Goal: Information Seeking & Learning: Learn about a topic

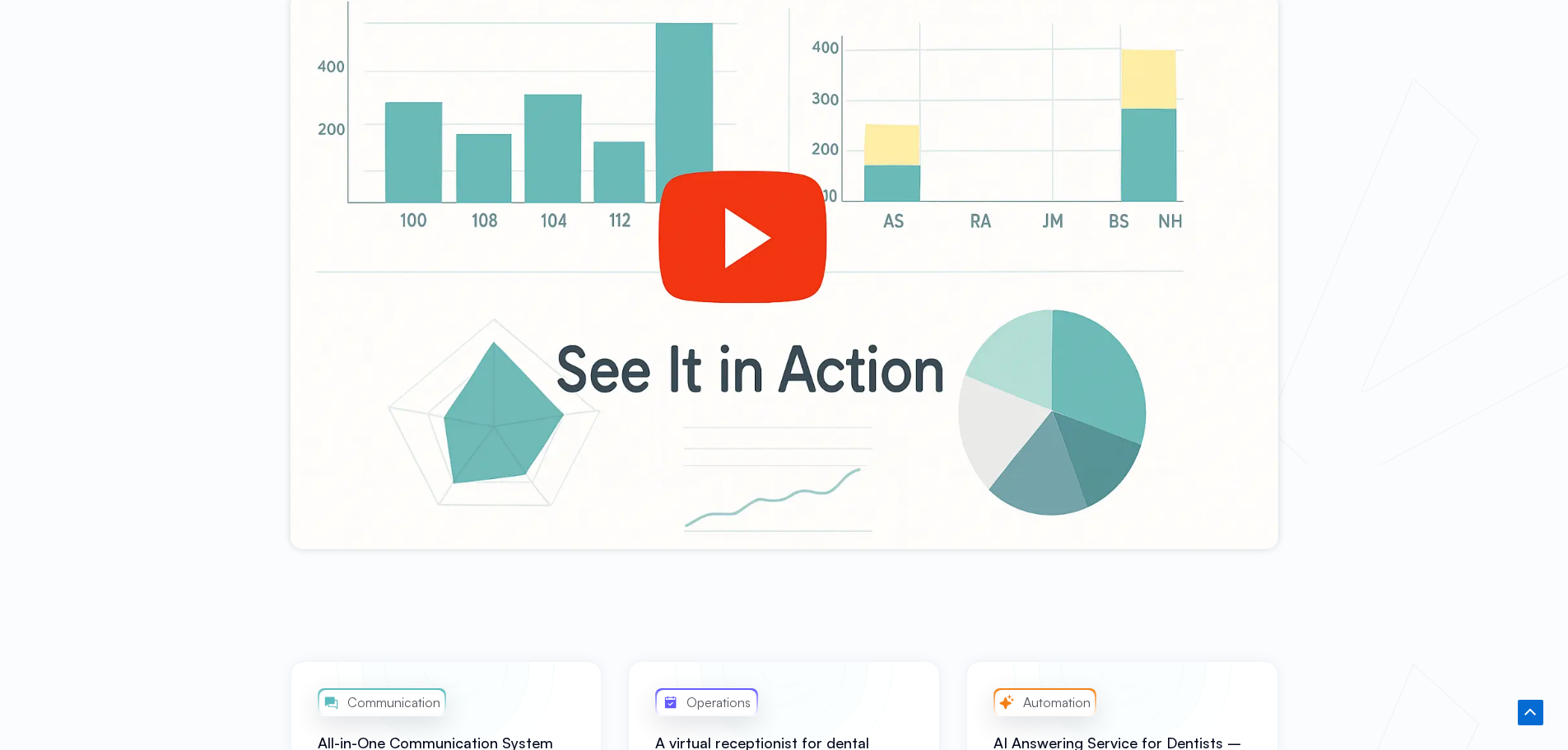
scroll to position [686, 0]
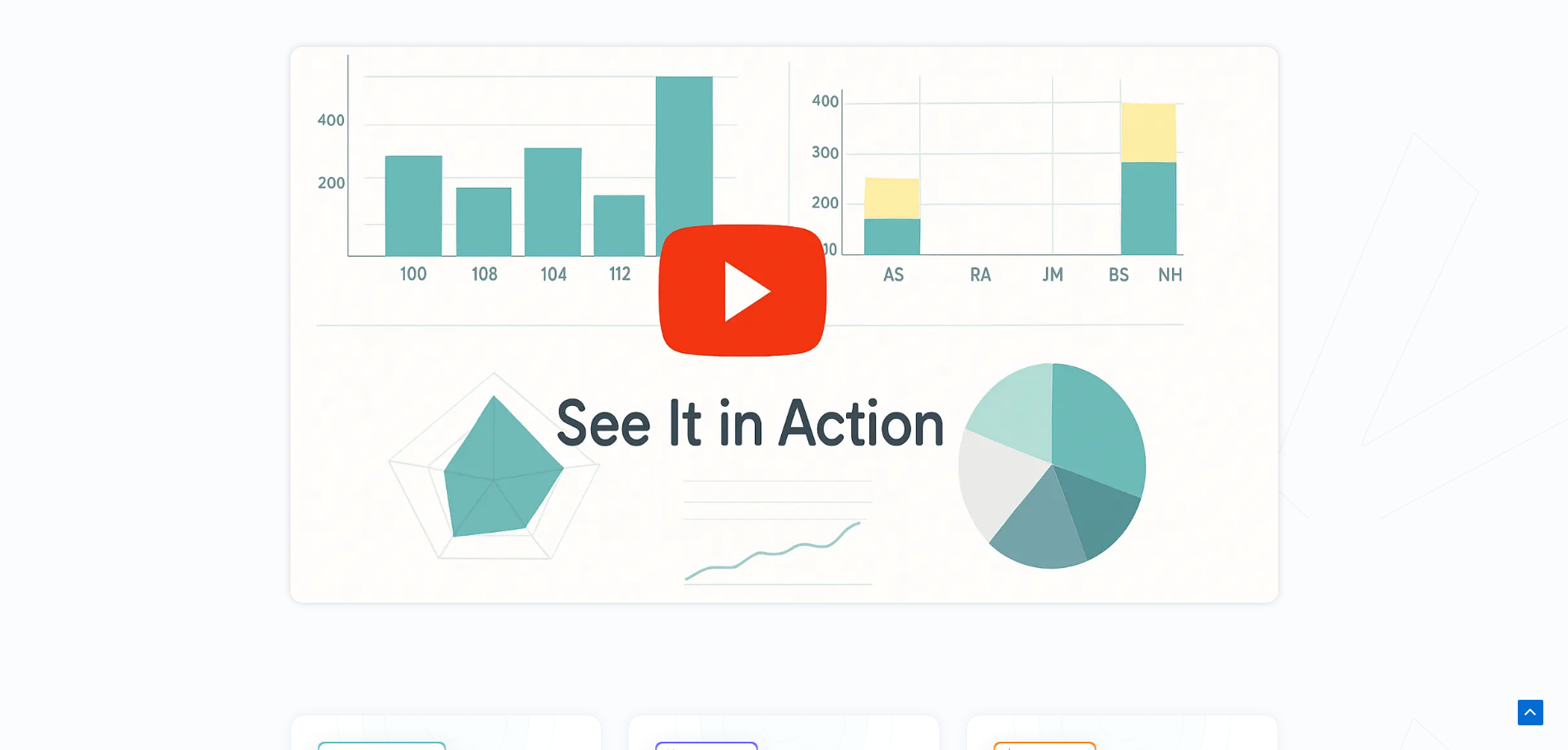
click at [749, 273] on div at bounding box center [784, 324] width 988 height 556
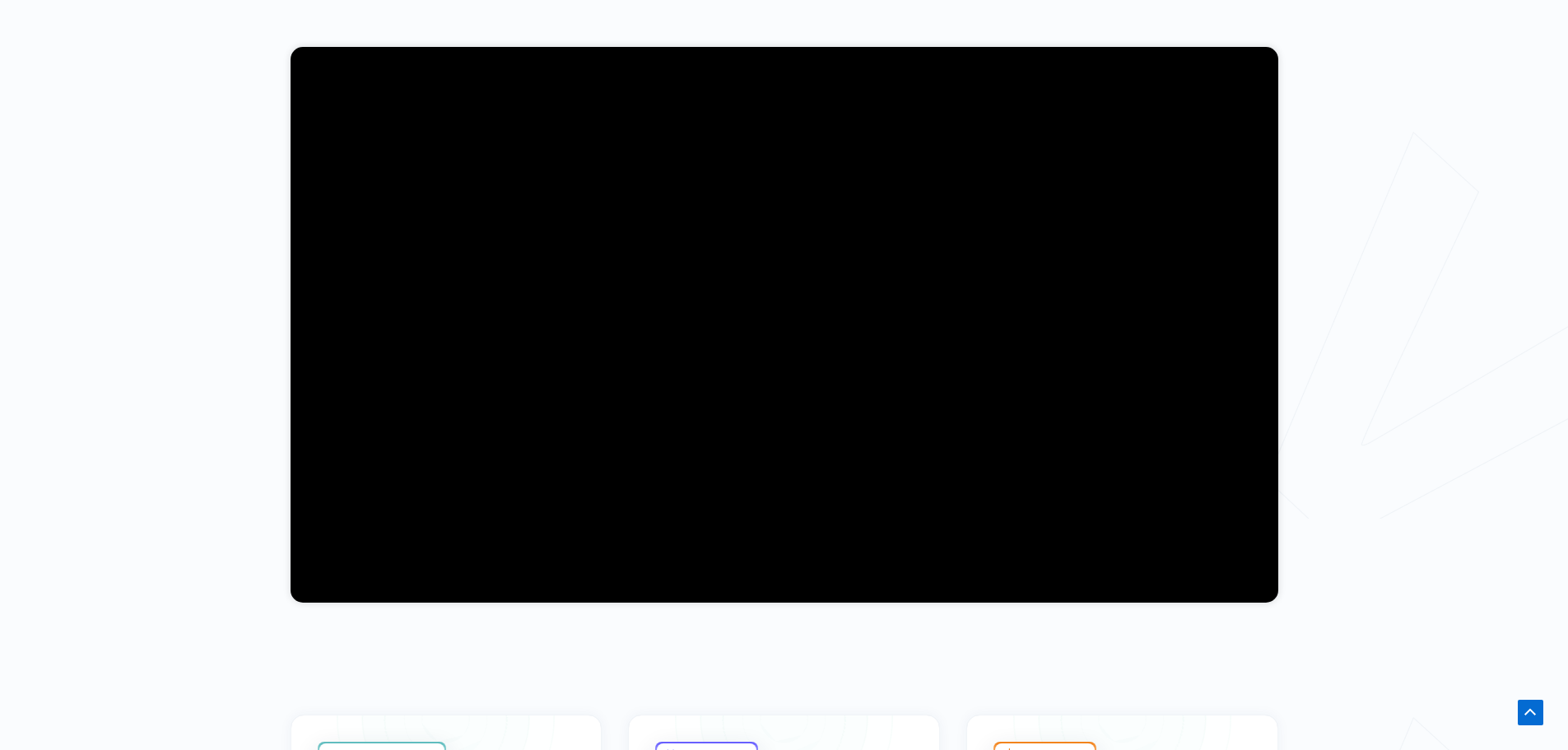
click at [178, 327] on div at bounding box center [784, 325] width 1568 height 747
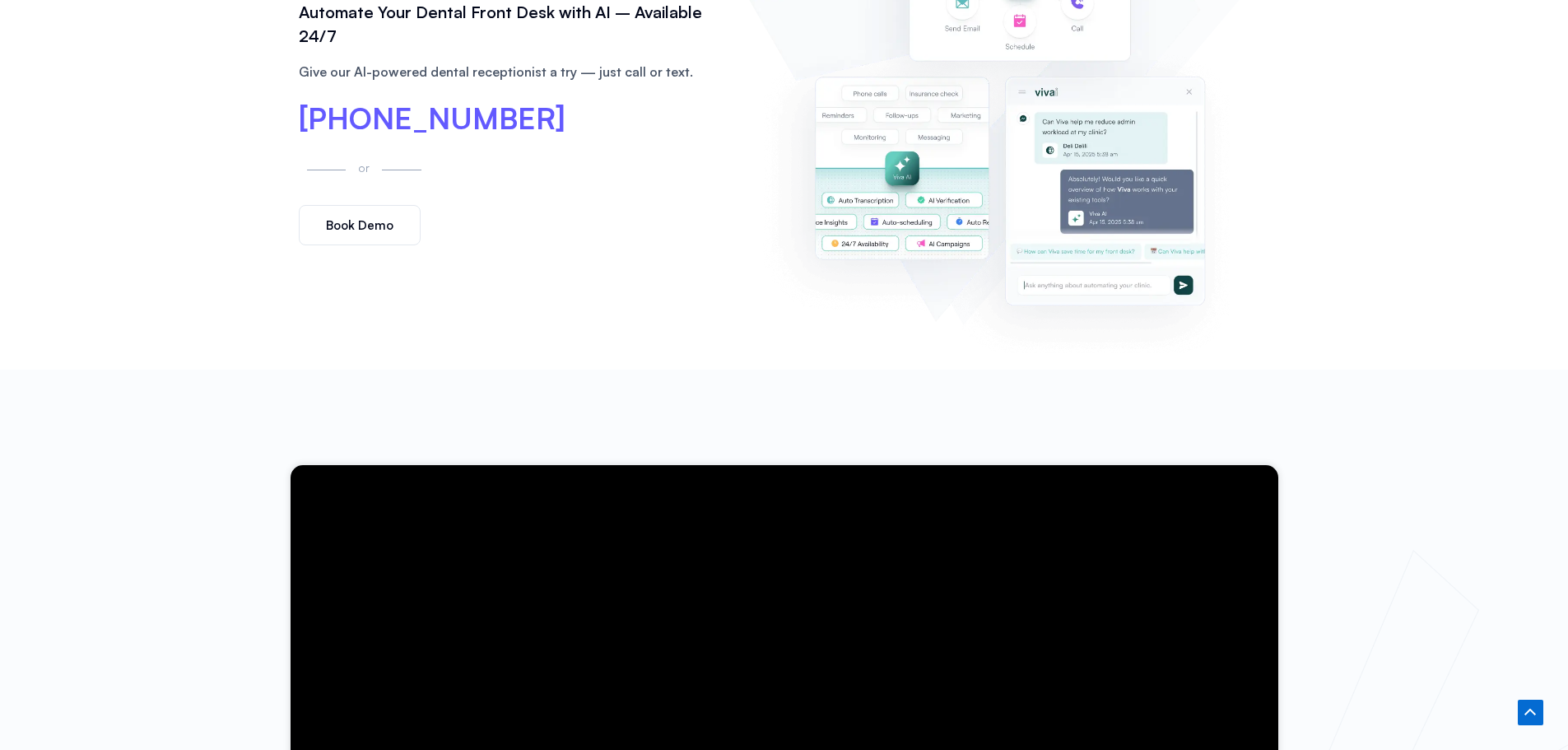
scroll to position [0, 0]
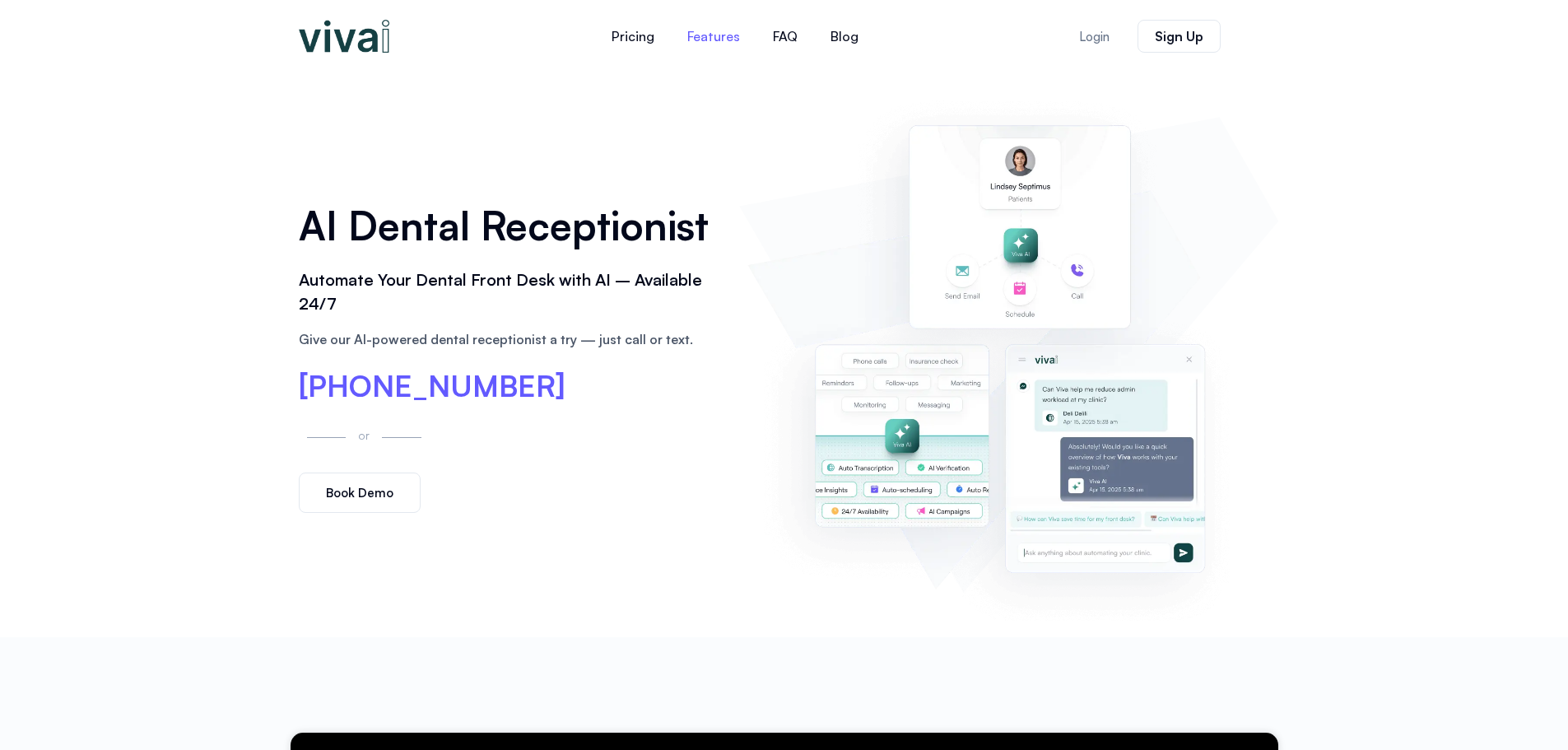
click at [714, 32] on link "Features" at bounding box center [713, 36] width 85 height 40
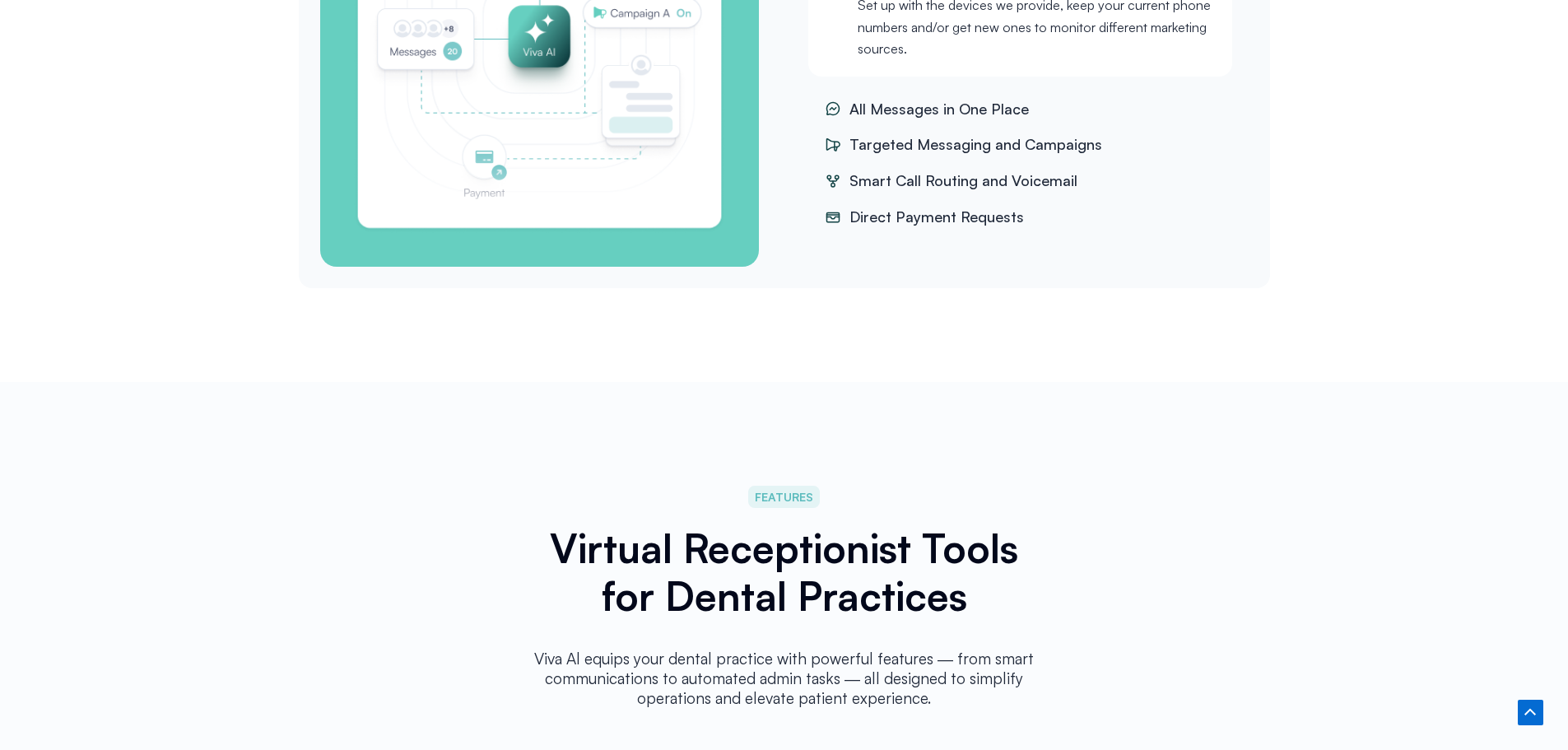
scroll to position [2740, 0]
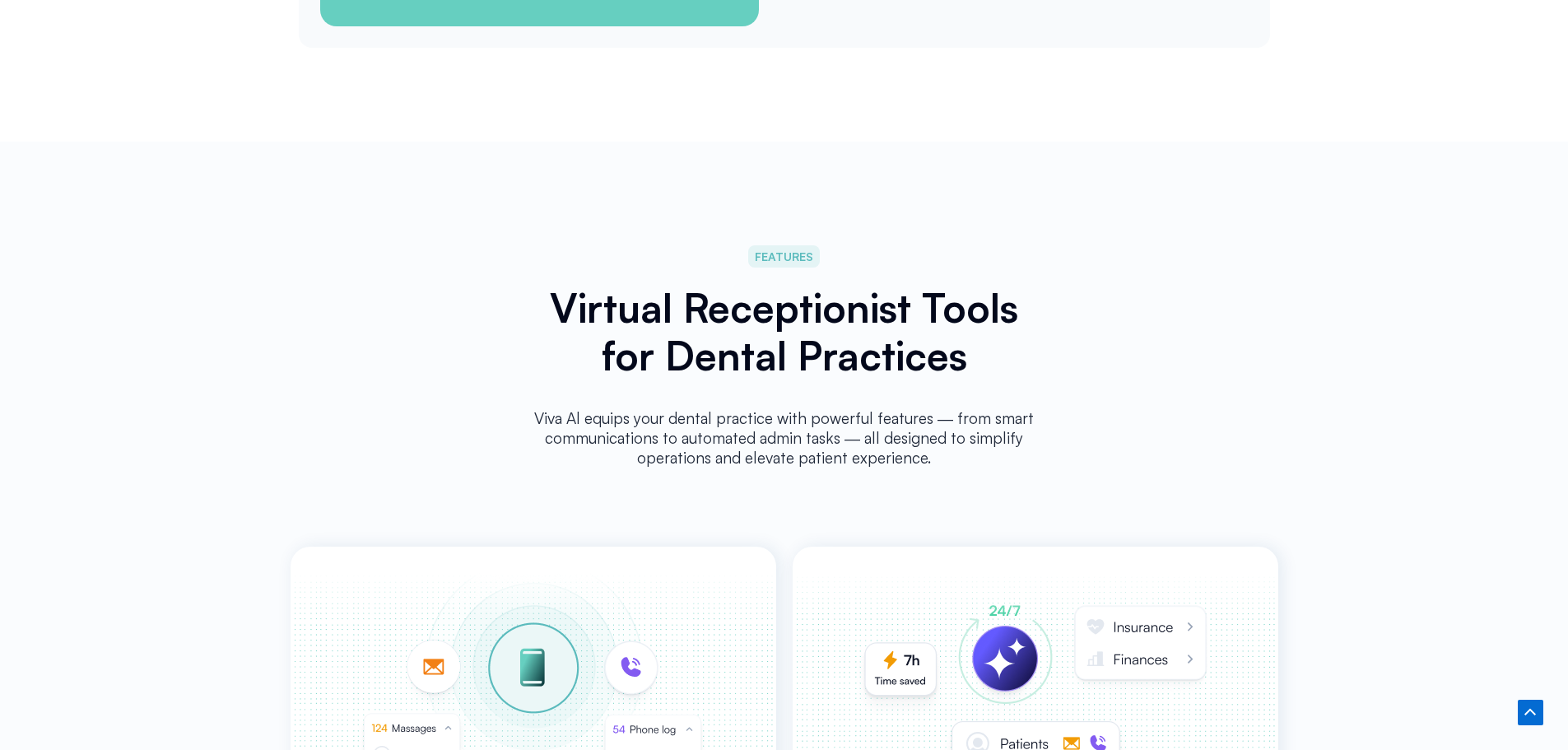
click at [777, 247] on span "FEATURES" at bounding box center [784, 257] width 59 height 19
click at [790, 399] on div "Viva Al equips your dental practice with powerful features ― from smart communi…" at bounding box center [784, 444] width 517 height 97
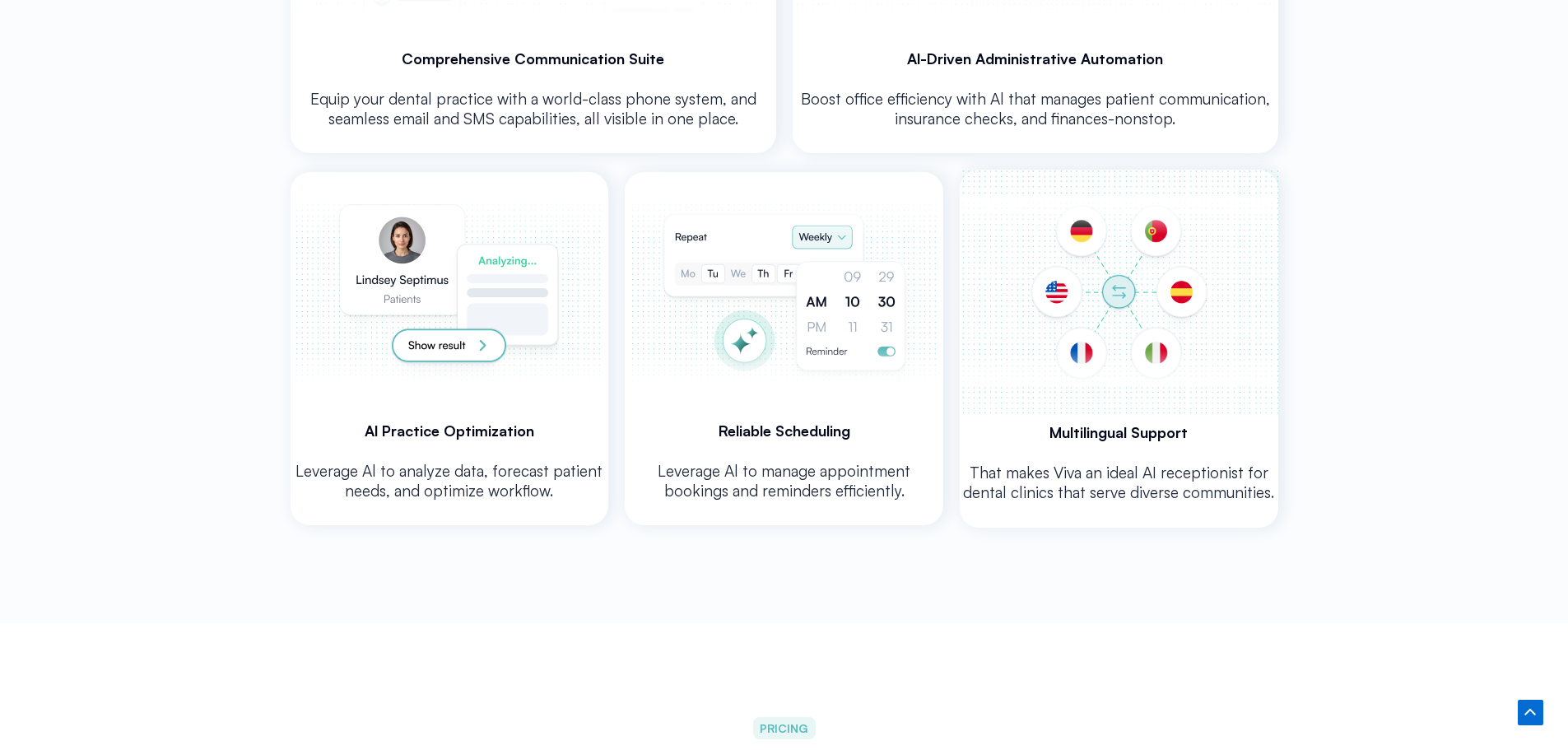
scroll to position [3563, 0]
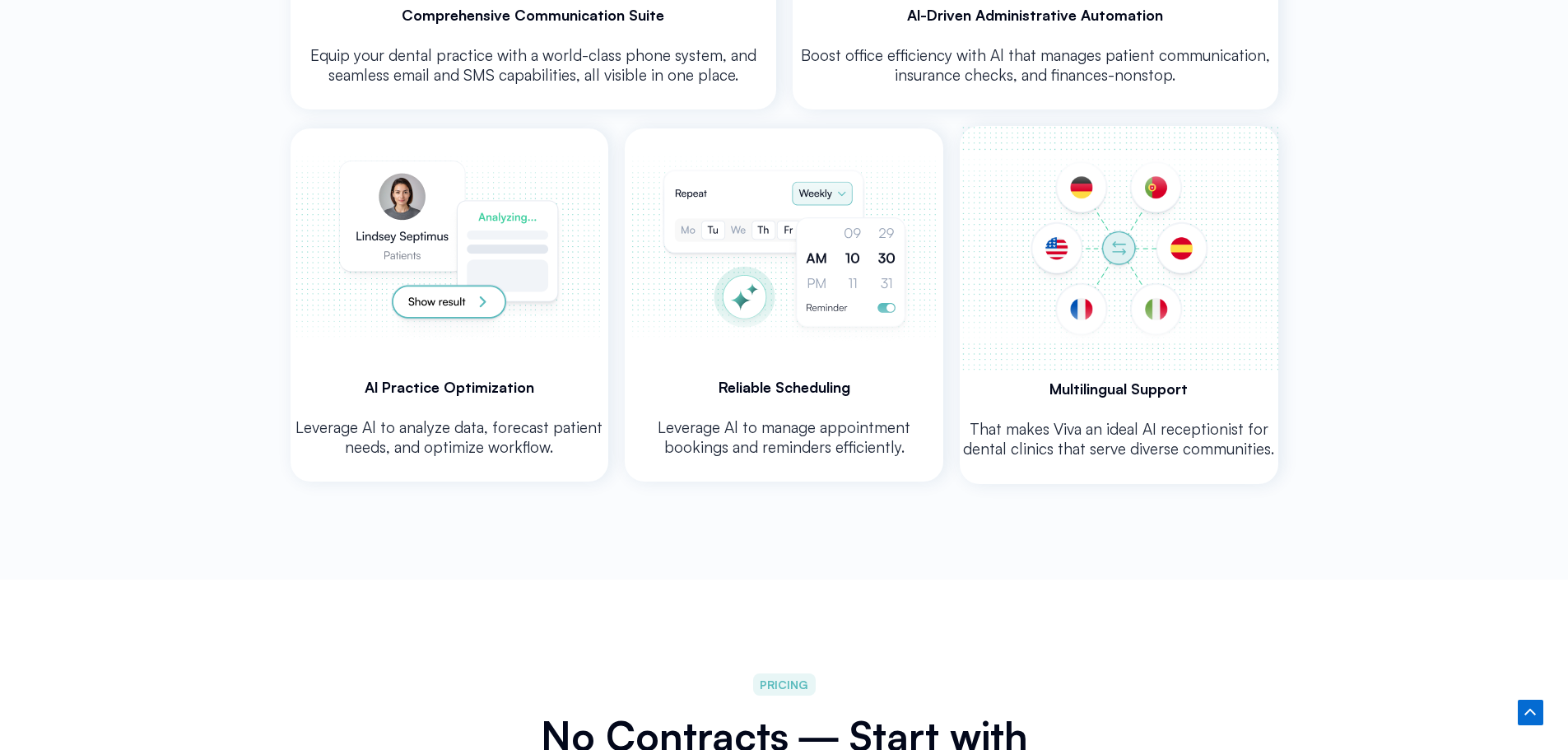
click at [816, 377] on h3 "Reliable Scheduling" at bounding box center [784, 386] width 319 height 20
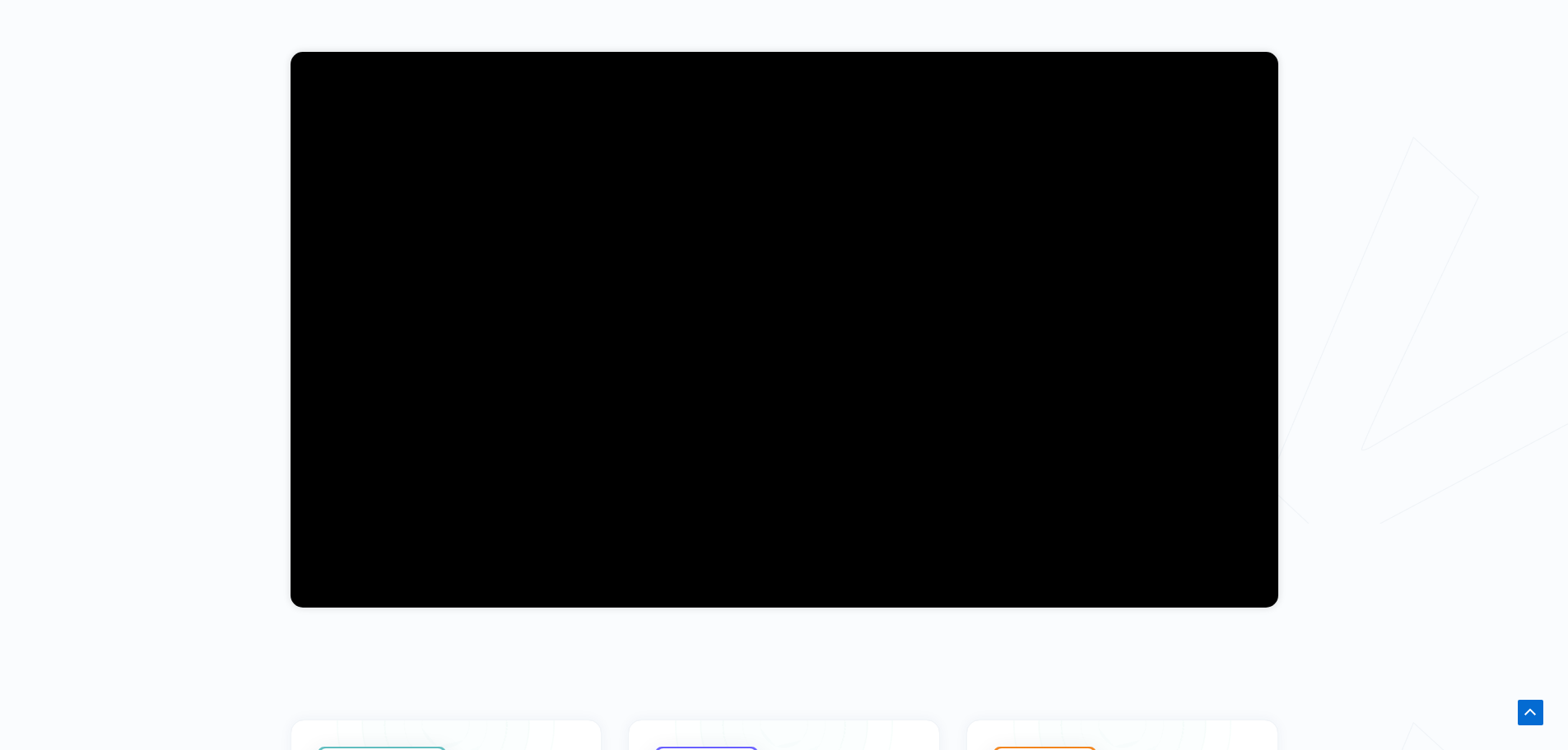
scroll to position [1092, 0]
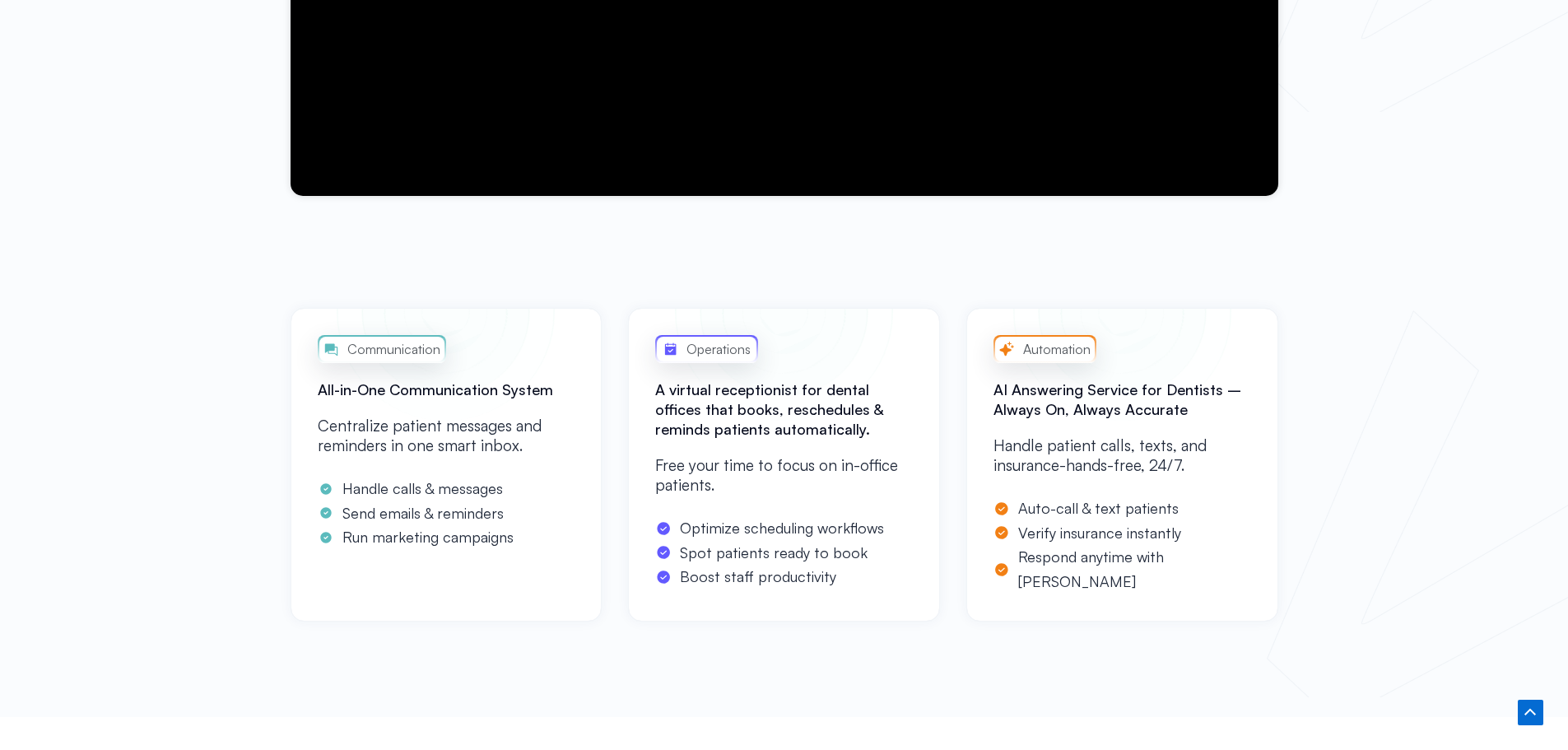
click at [1040, 359] on div "Communication All-in-One Communication System Centralize patient messages and r…" at bounding box center [784, 504] width 1568 height 426
